Goal: Check status: Check status

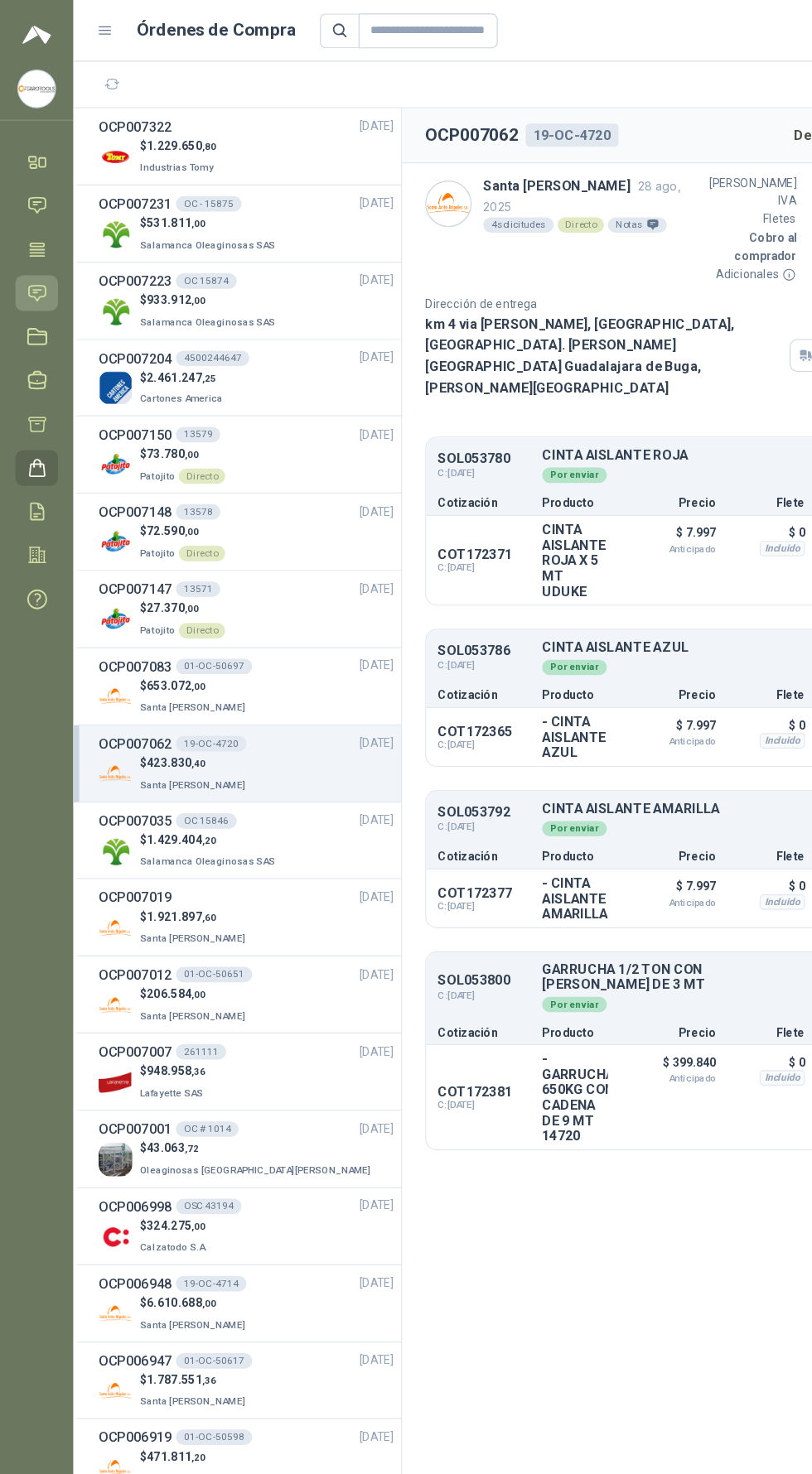
click at [31, 249] on icon at bounding box center [31, 251] width 17 height 17
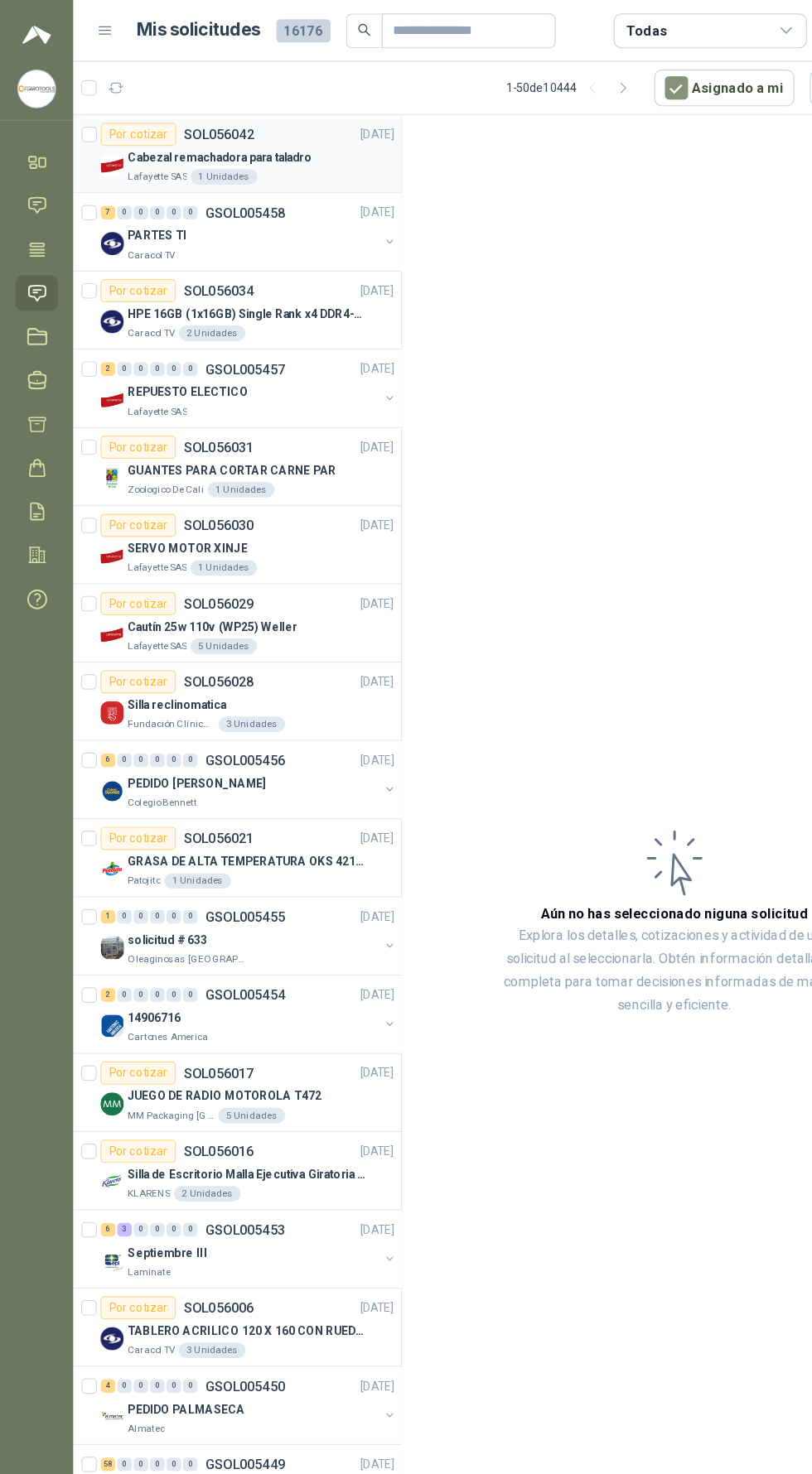
click at [154, 113] on div "Por cotizar SOL056042" at bounding box center [152, 115] width 132 height 20
